Goal: Task Accomplishment & Management: Complete application form

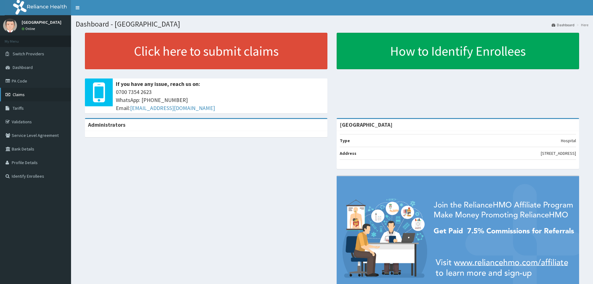
click at [17, 89] on link "Claims" at bounding box center [35, 95] width 71 height 14
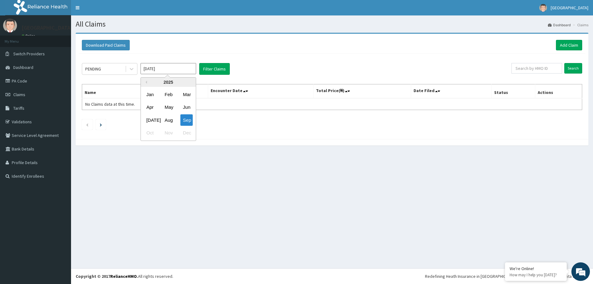
click at [171, 67] on input "Sep 2025" at bounding box center [169, 68] width 56 height 11
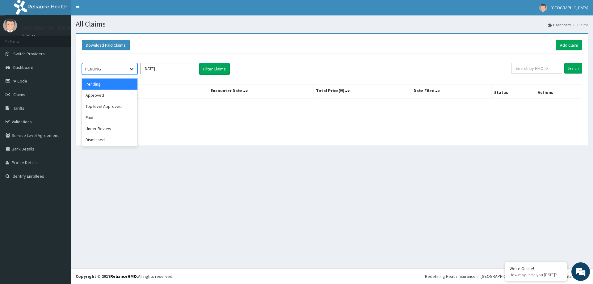
click at [126, 69] on div at bounding box center [131, 68] width 12 height 11
click at [116, 101] on div "Top level Approved" at bounding box center [110, 106] width 56 height 11
click at [133, 70] on icon at bounding box center [132, 69] width 6 height 6
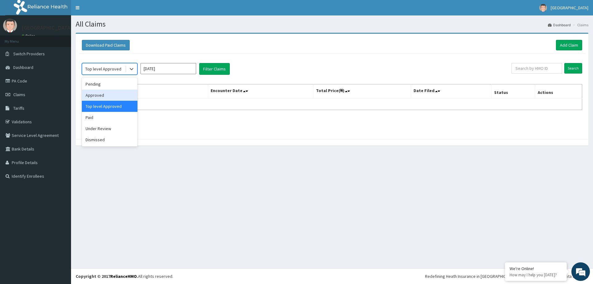
click at [123, 93] on div "Approved" at bounding box center [110, 95] width 56 height 11
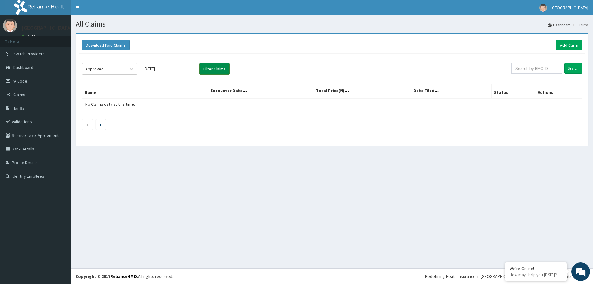
click at [211, 67] on button "Filter Claims" at bounding box center [214, 69] width 31 height 12
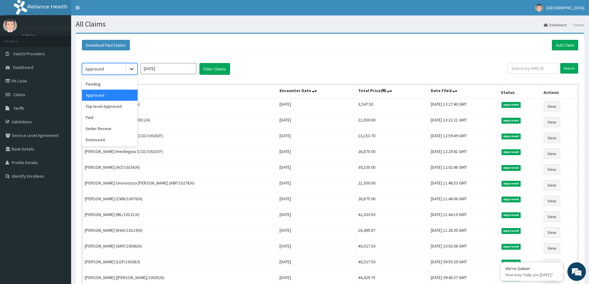
click at [134, 64] on div at bounding box center [131, 68] width 11 height 11
click at [112, 81] on div "Pending" at bounding box center [110, 83] width 56 height 11
drag, startPoint x: 132, startPoint y: 69, endPoint x: 132, endPoint y: 72, distance: 3.7
click at [132, 70] on icon at bounding box center [132, 69] width 6 height 6
click at [116, 130] on div "Under Review" at bounding box center [110, 128] width 56 height 11
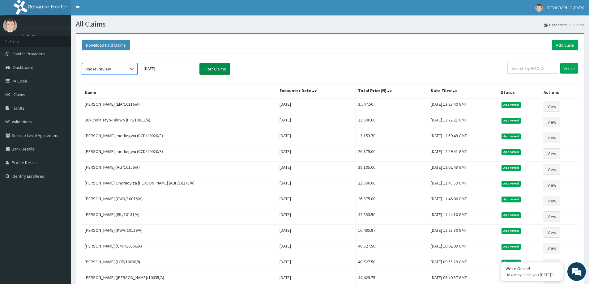
click at [224, 70] on button "Filter Claims" at bounding box center [214, 69] width 31 height 12
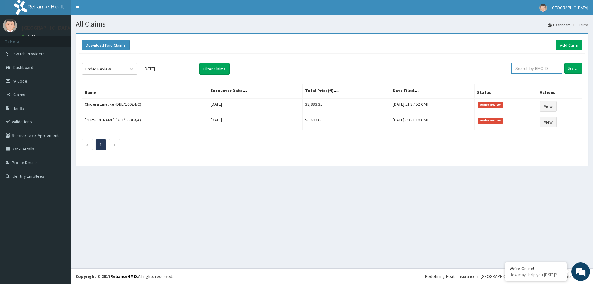
click at [536, 69] on input "text" at bounding box center [537, 68] width 51 height 11
type input "MM0/10010/A"
click at [574, 65] on input "Search" at bounding box center [573, 68] width 18 height 11
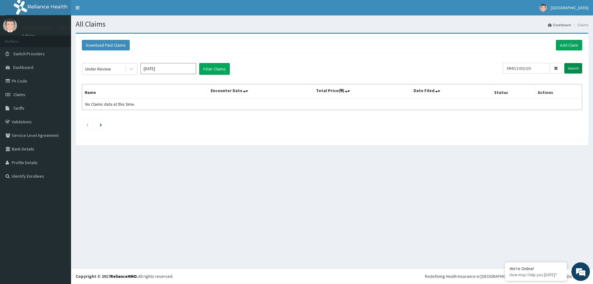
click at [571, 69] on input "Search" at bounding box center [573, 68] width 18 height 11
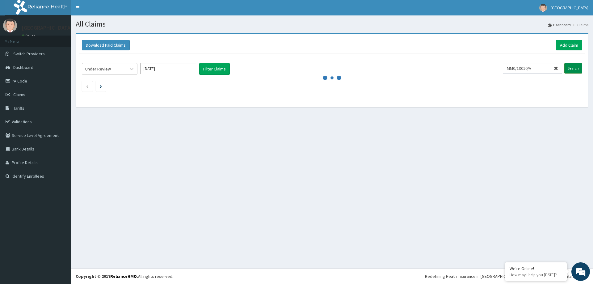
click at [571, 69] on input "Search" at bounding box center [573, 68] width 18 height 11
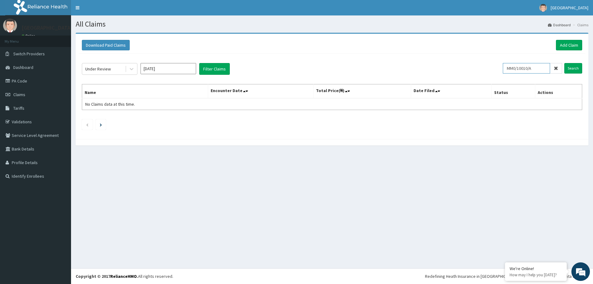
drag, startPoint x: 539, startPoint y: 70, endPoint x: 509, endPoint y: 68, distance: 30.0
click at [509, 68] on input "MM0/10010/A" at bounding box center [526, 68] width 47 height 11
click at [565, 46] on link "Add Claim" at bounding box center [569, 45] width 26 height 11
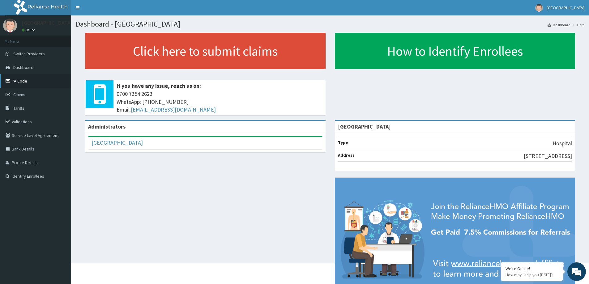
click at [29, 78] on link "PA Code" at bounding box center [35, 81] width 71 height 14
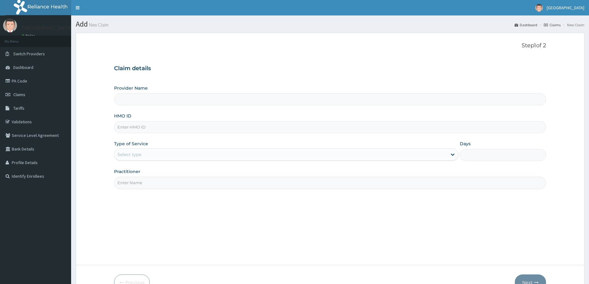
click at [164, 128] on input "HMO ID" at bounding box center [330, 127] width 432 height 12
type input "[GEOGRAPHIC_DATA]"
paste input "MMA/10010/A"
type input "MMA/10010/A"
click at [262, 151] on div "Select type" at bounding box center [280, 155] width 332 height 10
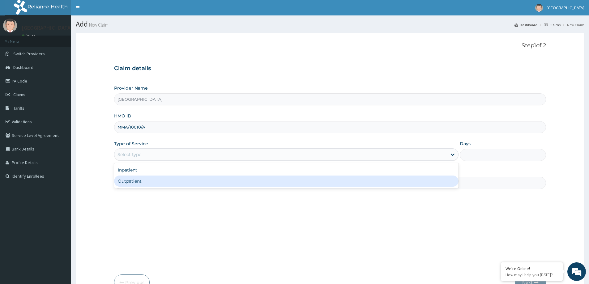
click at [165, 179] on div "Outpatient" at bounding box center [286, 180] width 344 height 11
type input "1"
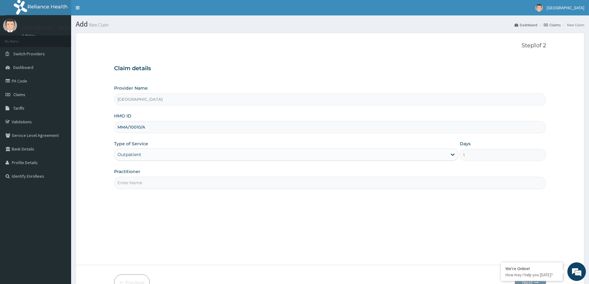
click at [164, 178] on input "Practitioner" at bounding box center [330, 183] width 432 height 12
click at [11, 96] on icon at bounding box center [9, 94] width 6 height 4
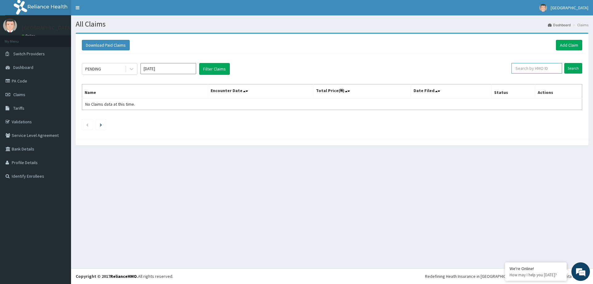
click at [531, 66] on input "text" at bounding box center [537, 68] width 51 height 11
paste input "MMA/10010/A"
type input "MMA/10010/A"
drag, startPoint x: 563, startPoint y: 70, endPoint x: 567, endPoint y: 72, distance: 4.7
click at [563, 71] on form "MMA/10010/A Search" at bounding box center [542, 68] width 79 height 11
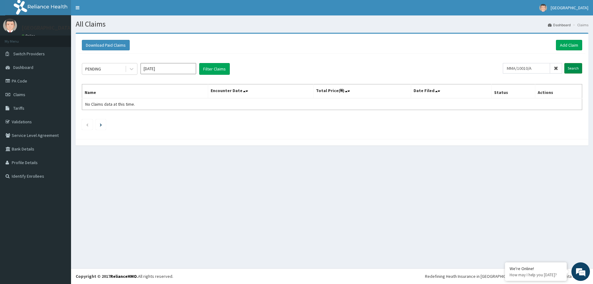
click at [574, 70] on input "Search" at bounding box center [573, 68] width 18 height 11
click at [511, 68] on input "MMA/10010/A" at bounding box center [526, 68] width 47 height 11
click at [572, 67] on input "Search" at bounding box center [573, 68] width 18 height 11
click at [584, 47] on div "Download Paid Claims Add Claim" at bounding box center [332, 45] width 507 height 17
click at [575, 44] on link "Add Claim" at bounding box center [569, 45] width 26 height 11
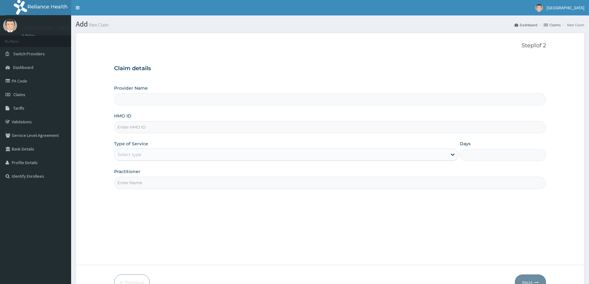
type input "[GEOGRAPHIC_DATA]"
click at [155, 101] on input "[GEOGRAPHIC_DATA]" at bounding box center [330, 99] width 432 height 12
click at [139, 126] on input "HMO ID" at bounding box center [330, 127] width 432 height 12
click at [137, 126] on input "HMO ID" at bounding box center [330, 127] width 432 height 12
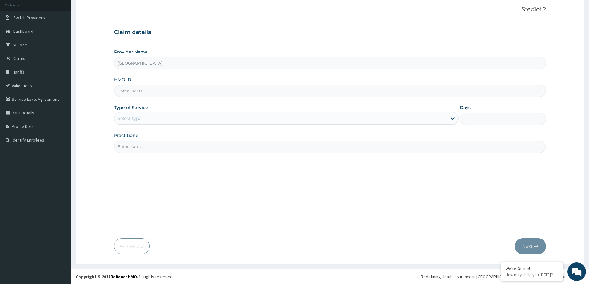
scroll to position [36, 0]
